Goal: Information Seeking & Learning: Learn about a topic

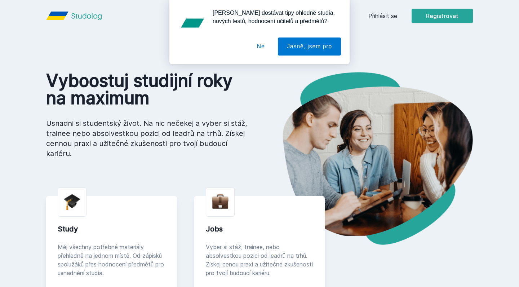
click at [268, 44] on button "Ne" at bounding box center [261, 46] width 26 height 18
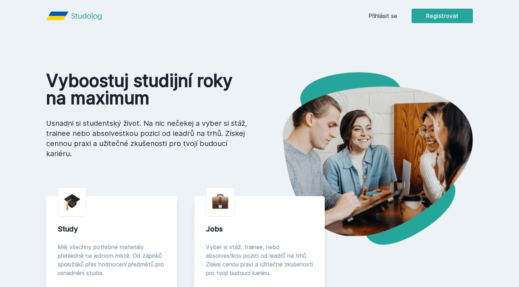
click at [386, 20] on link "Přihlásit se" at bounding box center [382, 16] width 29 height 9
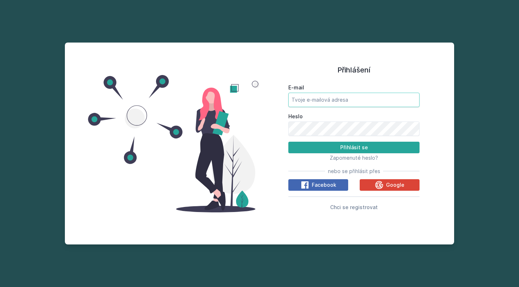
type input "[PERSON_NAME][EMAIL_ADDRESS][PERSON_NAME][DOMAIN_NAME]"
click at [354, 147] on button "Přihlásit se" at bounding box center [353, 148] width 131 height 12
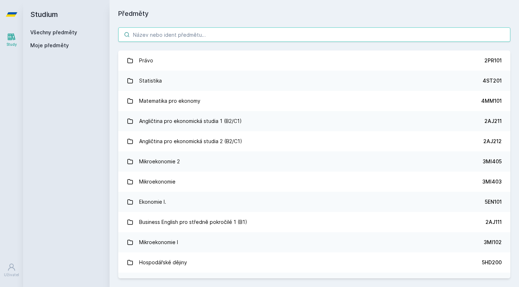
click at [198, 38] on input "search" at bounding box center [314, 34] width 392 height 14
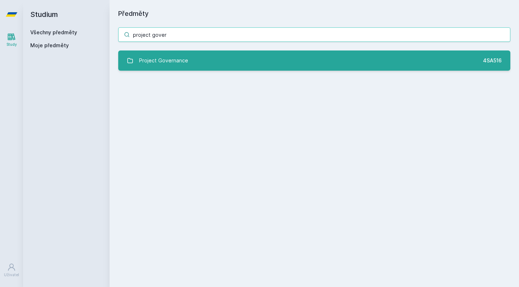
type input "project gover"
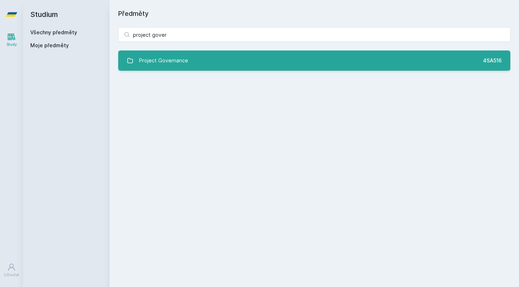
click at [163, 66] on div "Project Governance" at bounding box center [163, 60] width 49 height 14
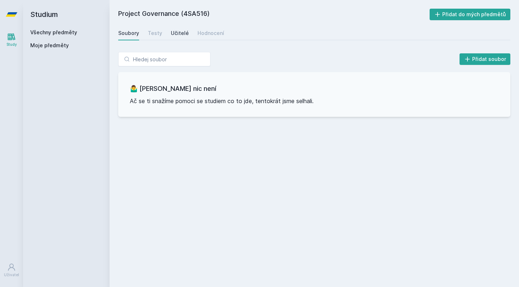
click at [181, 37] on link "Učitelé" at bounding box center [180, 33] width 18 height 14
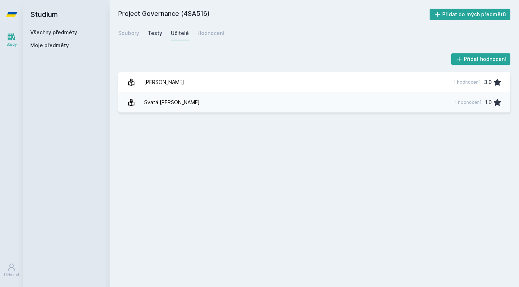
click at [160, 34] on div "Testy" at bounding box center [155, 33] width 14 height 7
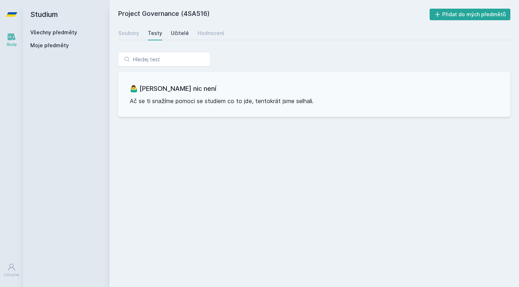
click at [176, 34] on div "Učitelé" at bounding box center [180, 33] width 18 height 7
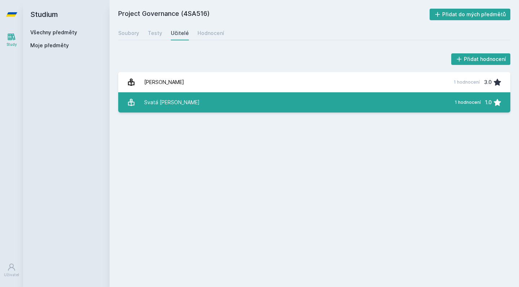
click at [204, 105] on link "Svatá [PERSON_NAME] 1 hodnocení 1.0" at bounding box center [314, 102] width 392 height 20
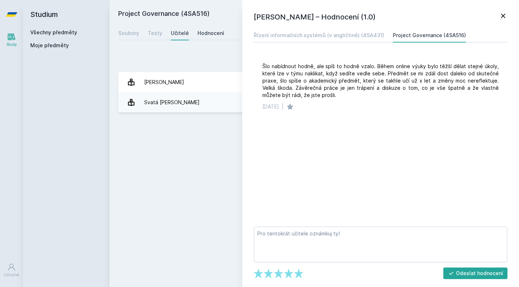
click at [209, 31] on div "Hodnocení" at bounding box center [210, 33] width 27 height 7
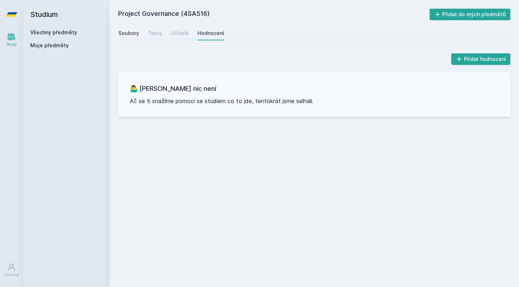
click at [137, 31] on div "Soubory" at bounding box center [128, 33] width 21 height 7
